Goal: Information Seeking & Learning: Learn about a topic

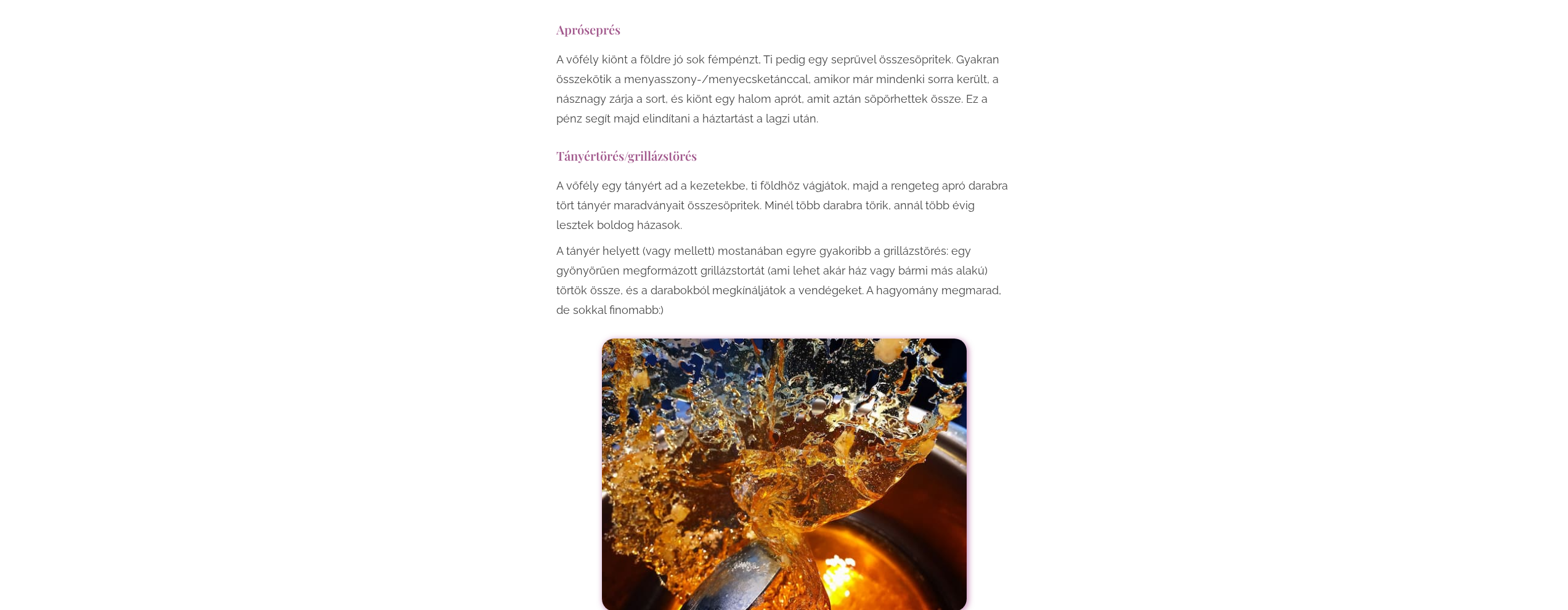
scroll to position [2956, 0]
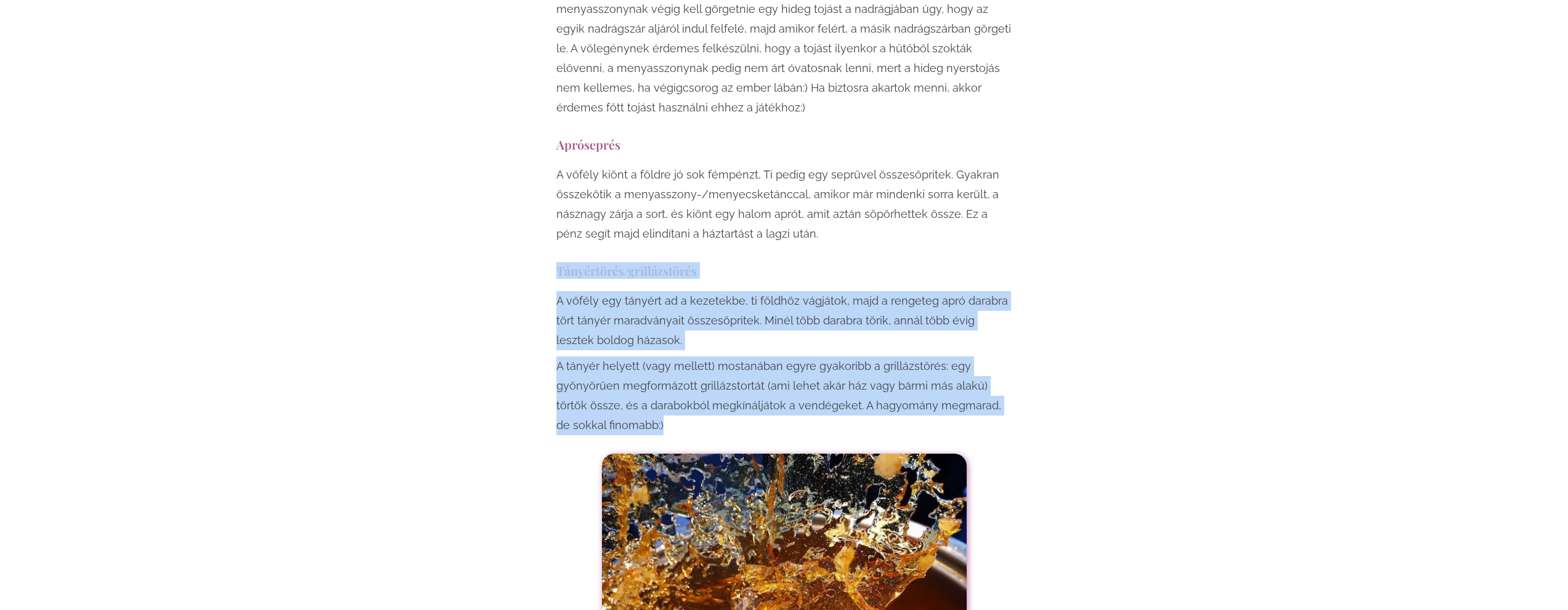
drag, startPoint x: 616, startPoint y: 363, endPoint x: 546, endPoint y: 217, distance: 161.9
drag, startPoint x: 622, startPoint y: 357, endPoint x: 554, endPoint y: 212, distance: 160.2
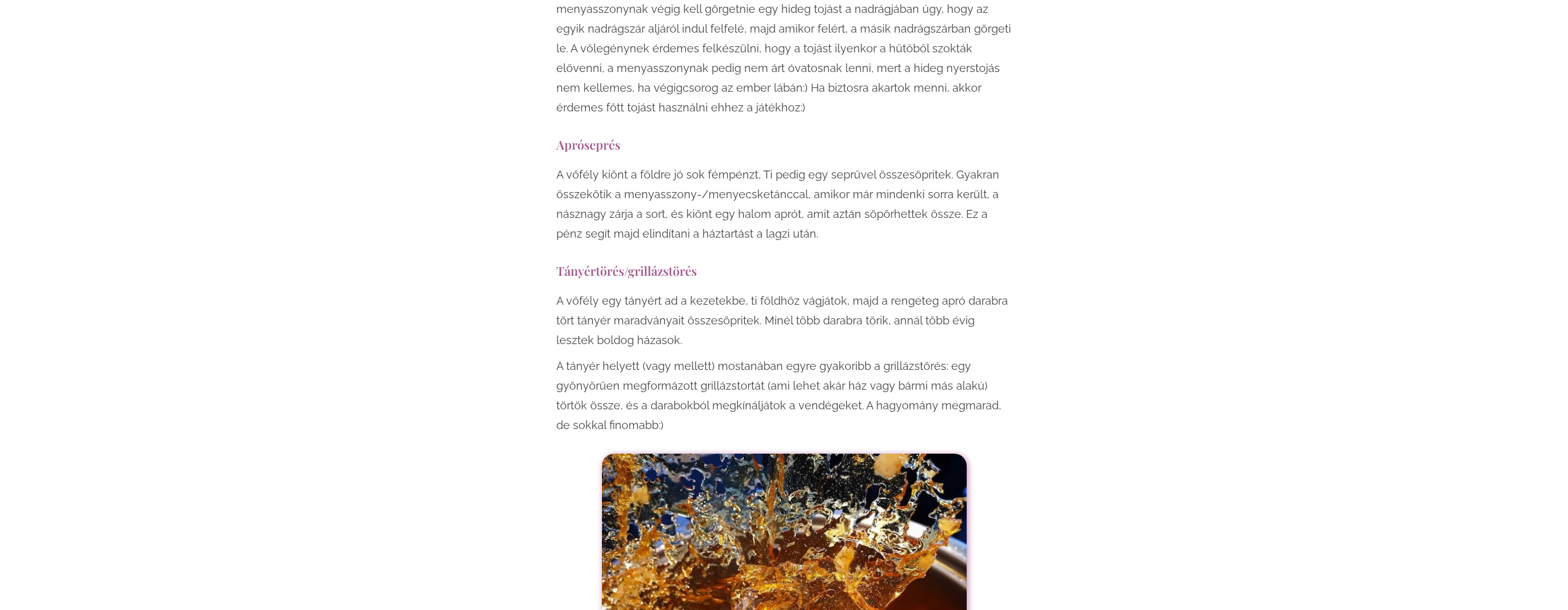
drag, startPoint x: 761, startPoint y: 180, endPoint x: 749, endPoint y: 194, distance: 18.4
click at [760, 180] on p "A vőfély kiönt a földre jó sok fémpénzt, Ti pedig egy seprűvel összesöpritek. G…" at bounding box center [784, 204] width 456 height 79
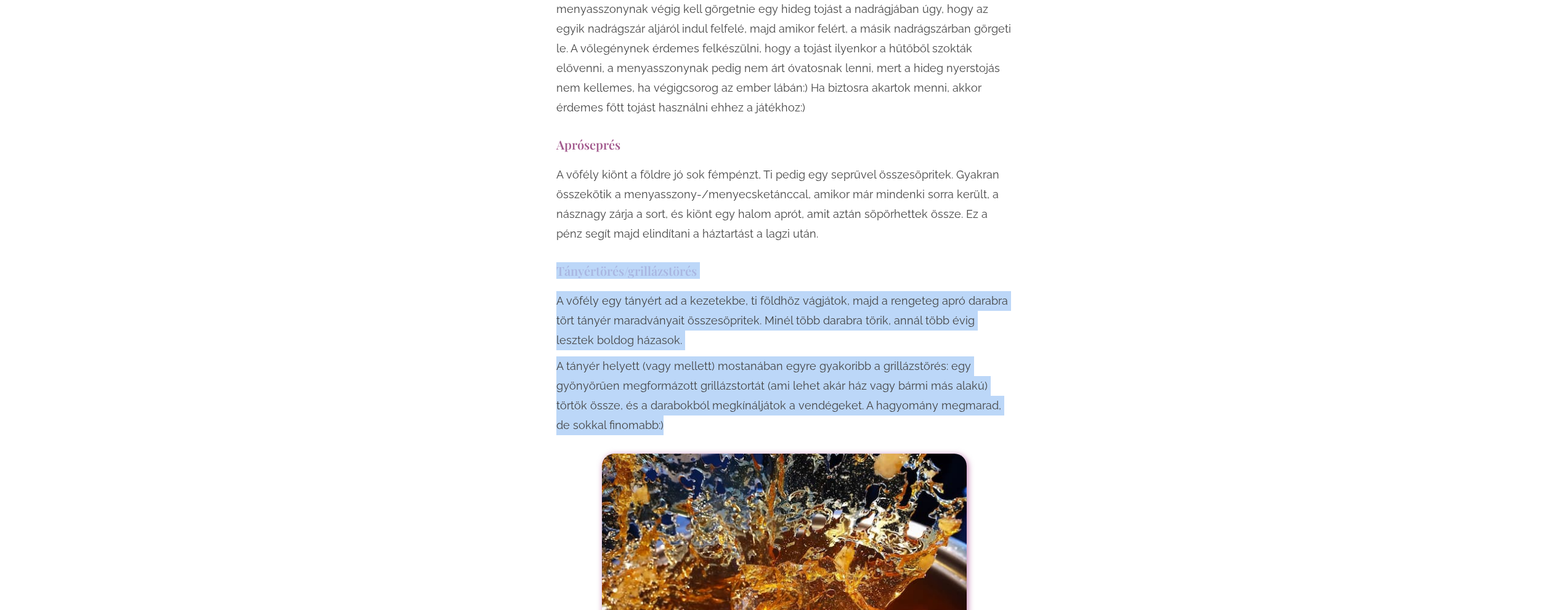
drag, startPoint x: 599, startPoint y: 364, endPoint x: 553, endPoint y: 214, distance: 156.9
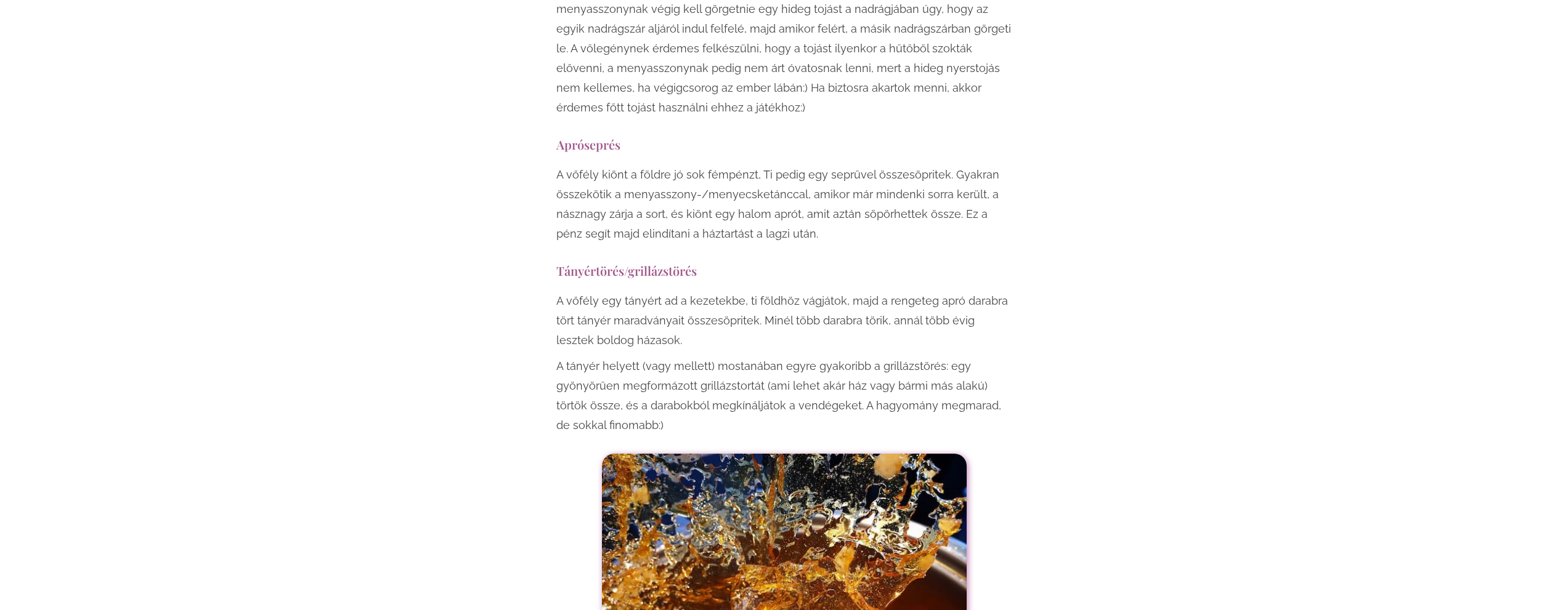
click at [752, 186] on div "A vőfély kiönt a földre jó sok fémpénzt, Ti pedig egy seprűvel összesöpritek. G…" at bounding box center [784, 207] width 456 height 85
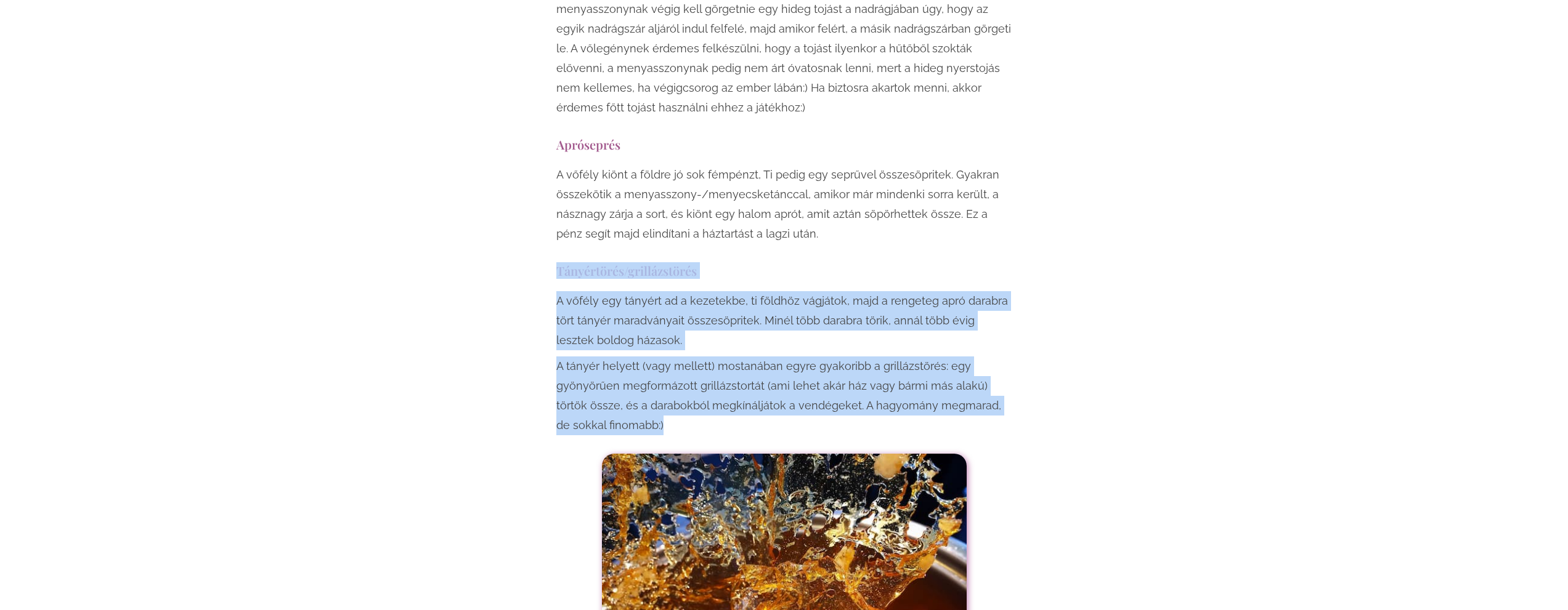
drag, startPoint x: 618, startPoint y: 369, endPoint x: 552, endPoint y: 210, distance: 172.2
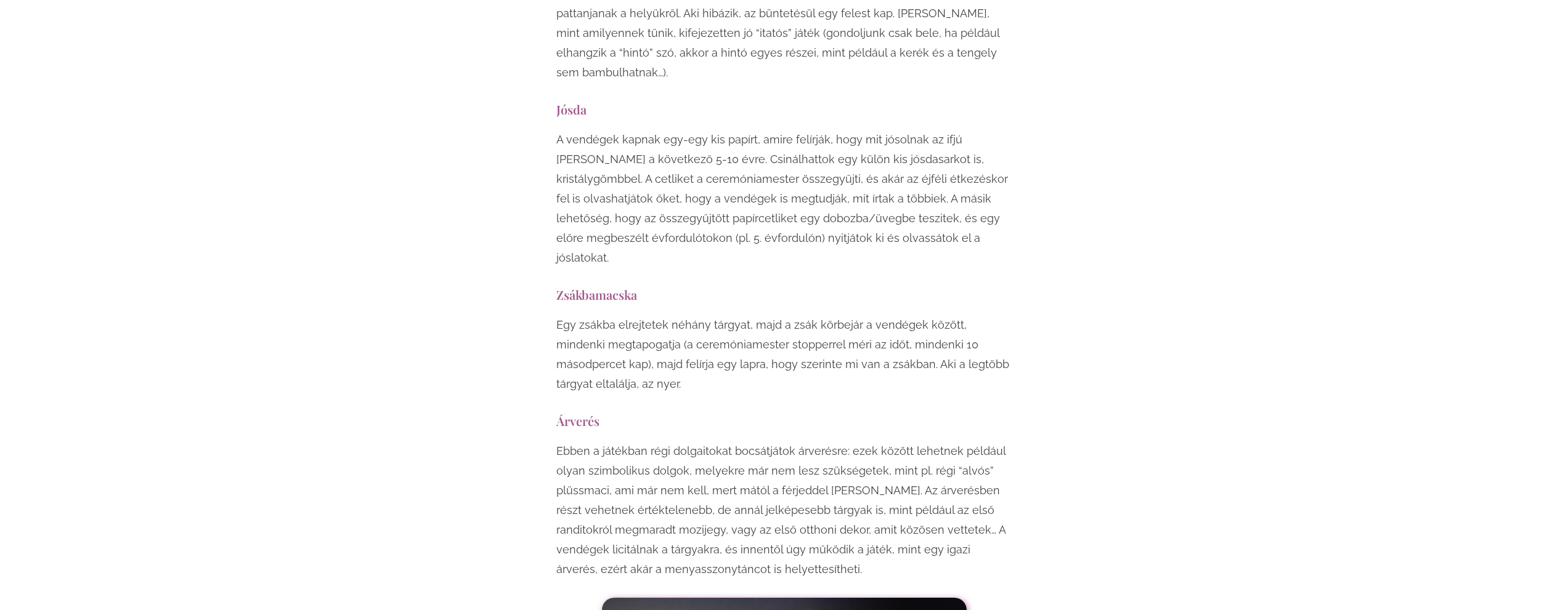
scroll to position [6590, 0]
